Goal: Navigation & Orientation: Understand site structure

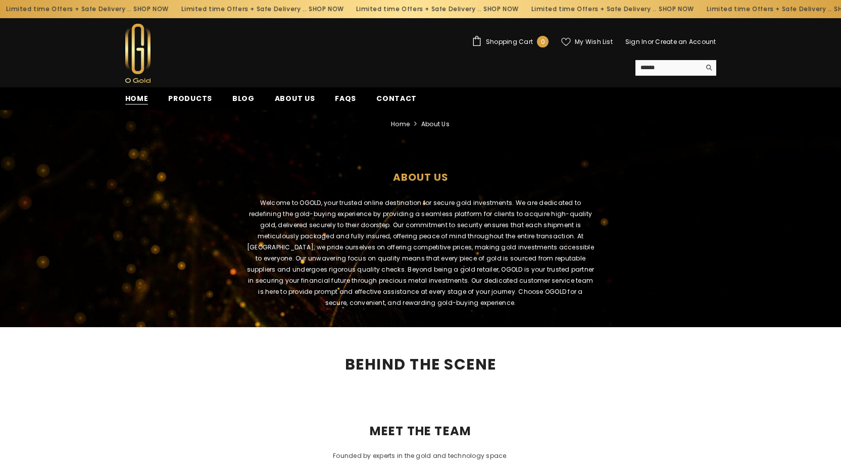
click at [138, 96] on span "Home" at bounding box center [136, 98] width 23 height 11
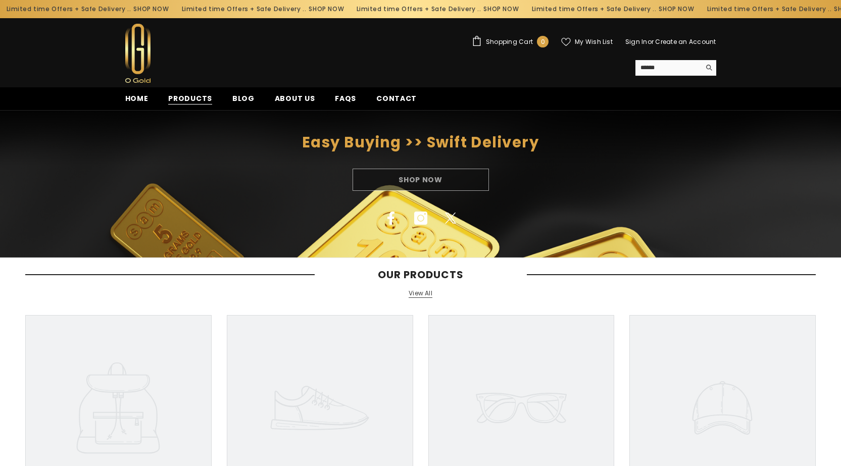
click at [194, 100] on span "Products" at bounding box center [190, 98] width 44 height 11
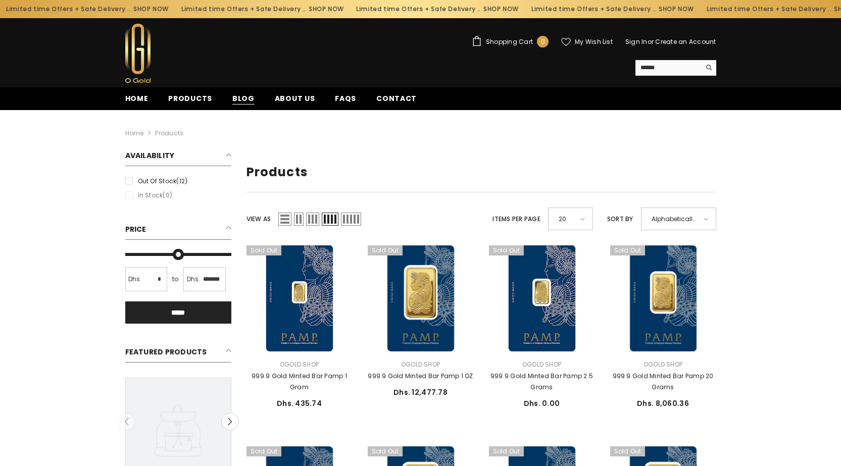
click at [236, 93] on span "Blog" at bounding box center [243, 98] width 22 height 11
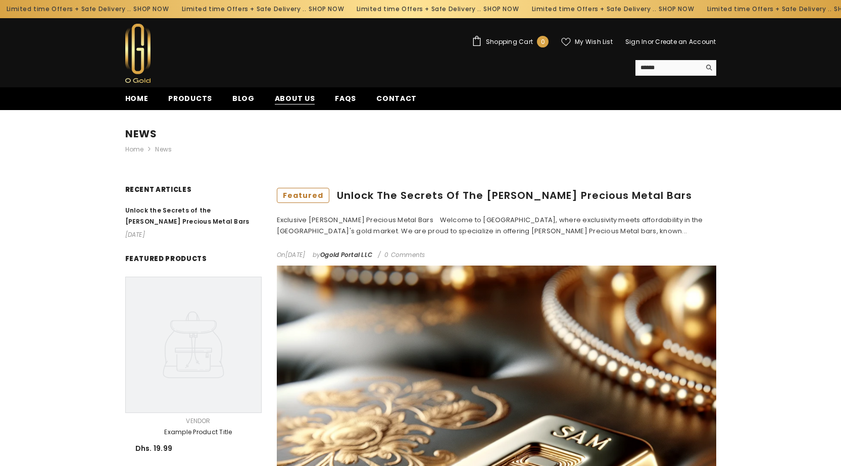
click at [282, 96] on span "About us" at bounding box center [295, 98] width 40 height 11
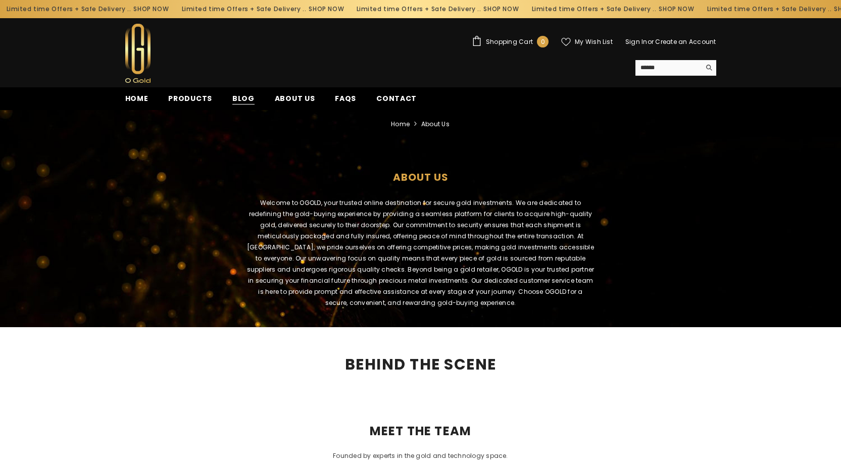
click at [244, 96] on span "Blog" at bounding box center [243, 98] width 22 height 11
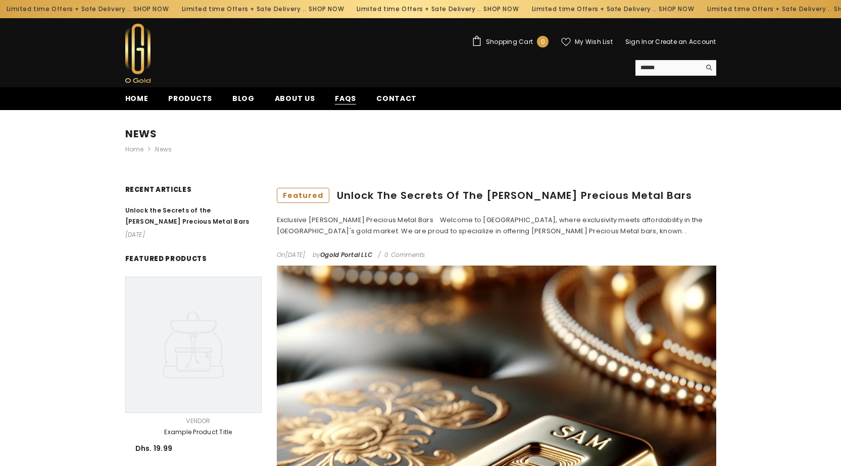
click at [336, 97] on span "FAQs" at bounding box center [345, 98] width 21 height 11
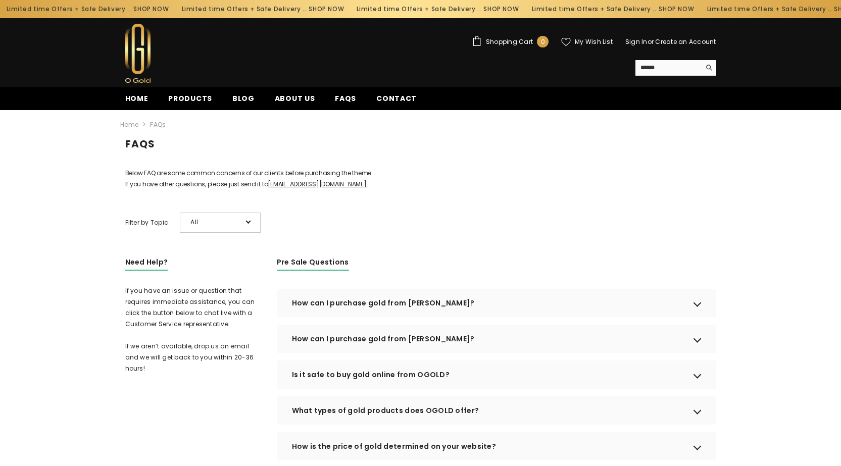
click at [386, 102] on span "Contact" at bounding box center [396, 98] width 40 height 10
